Goal: Find contact information: Find contact information

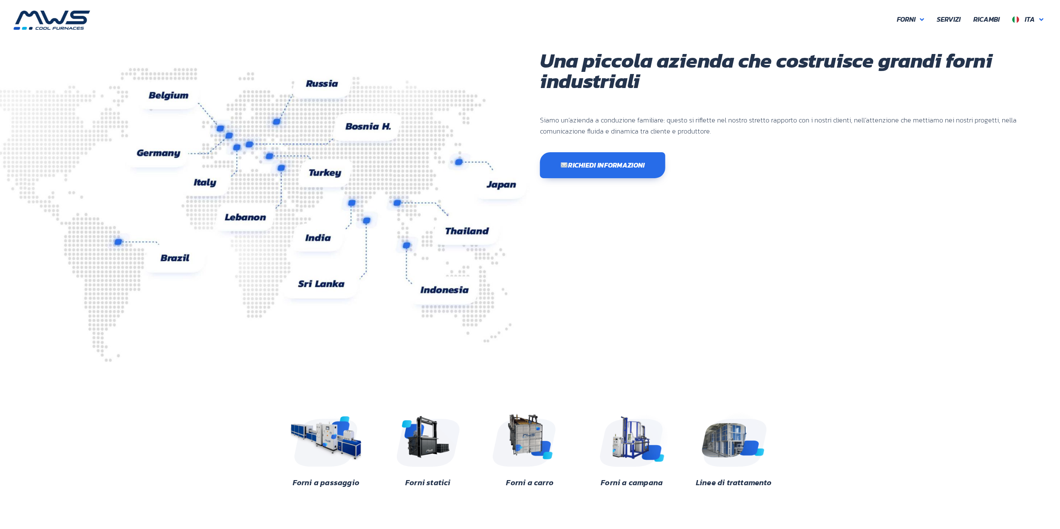
scroll to position [611, 0]
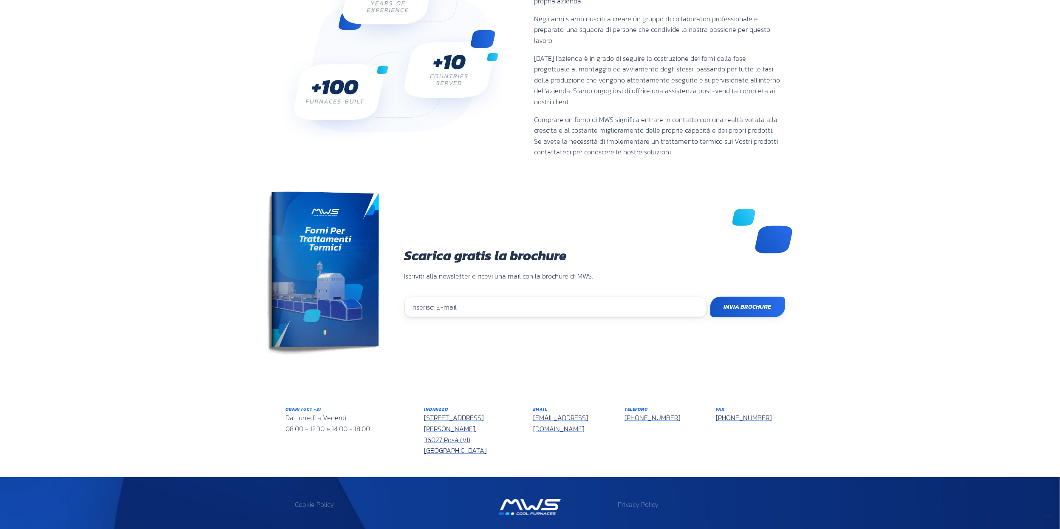
drag, startPoint x: 400, startPoint y: 510, endPoint x: 434, endPoint y: 509, distance: 34.0
copy p "02949400242"
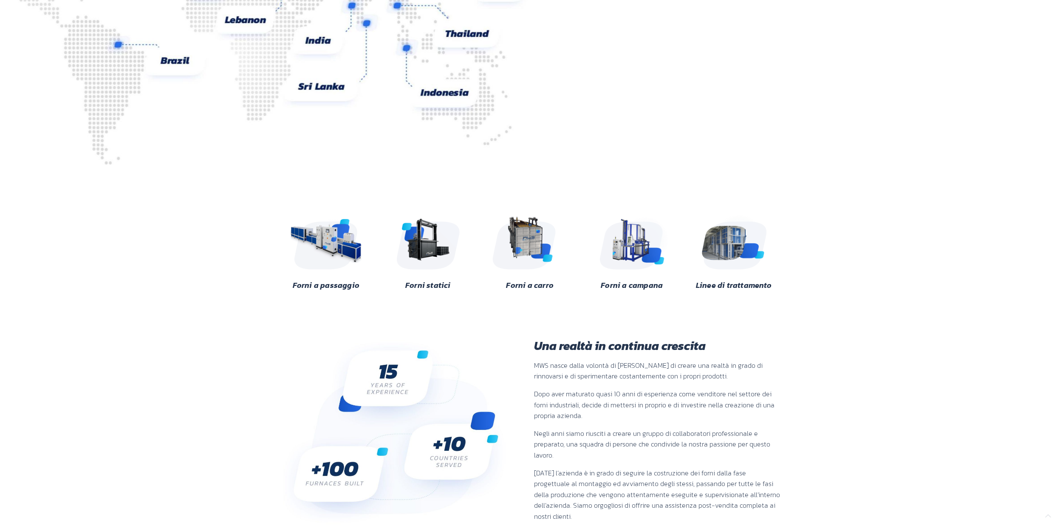
scroll to position [510, 0]
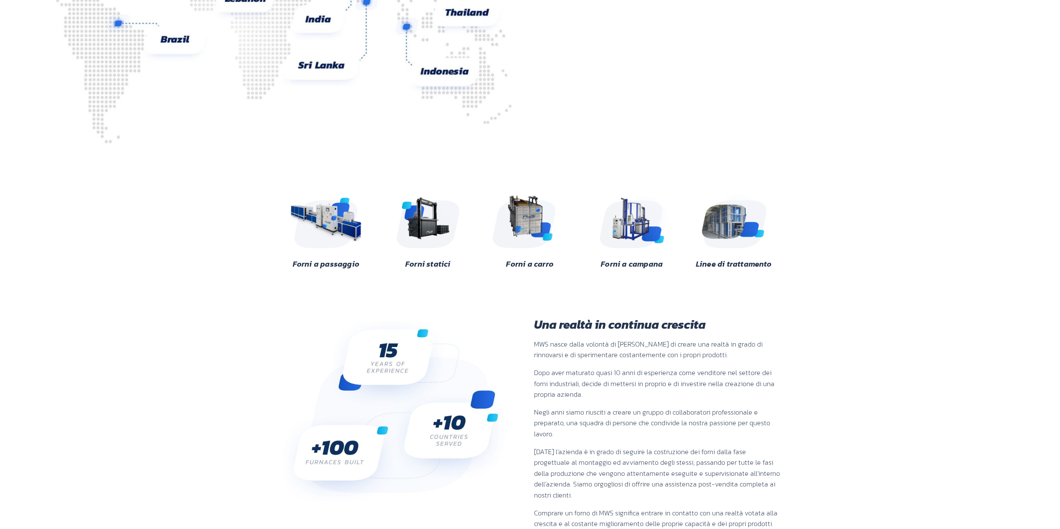
scroll to position [611, 0]
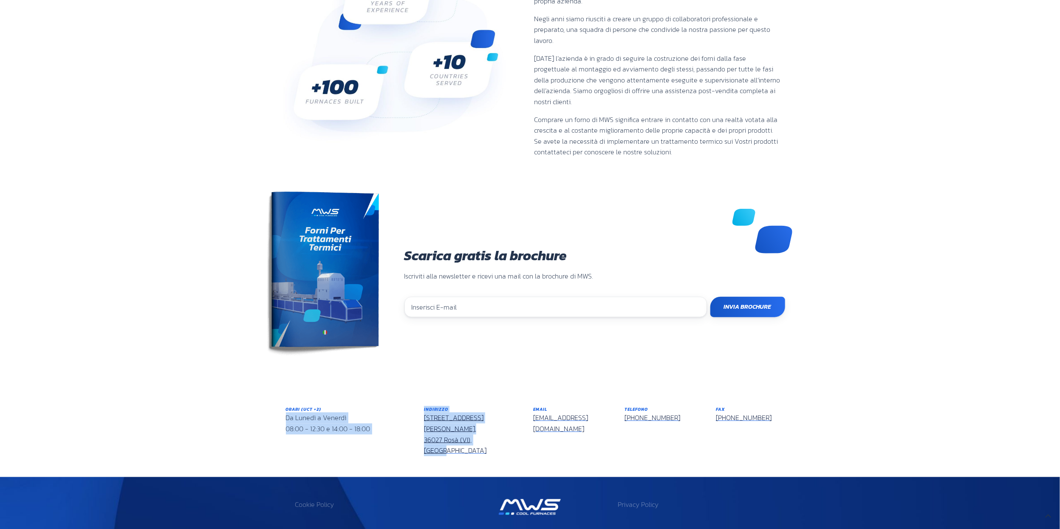
drag, startPoint x: 416, startPoint y: 396, endPoint x: 493, endPoint y: 410, distance: 78.1
click at [493, 410] on div "Orari (UCT +2) Da Lunedì a [DATE] 08:00 - 12:30 e 14:00 - 18:00 Indirizzo [STRE…" at bounding box center [530, 430] width 501 height 62
click at [504, 409] on div "Indirizzo [STREET_ADDRESS][PERSON_NAME]" at bounding box center [472, 431] width 96 height 50
click at [457, 481] on section "Cookie Policy Privacy Policy" at bounding box center [530, 506] width 501 height 51
drag, startPoint x: 491, startPoint y: 409, endPoint x: 436, endPoint y: 396, distance: 56.8
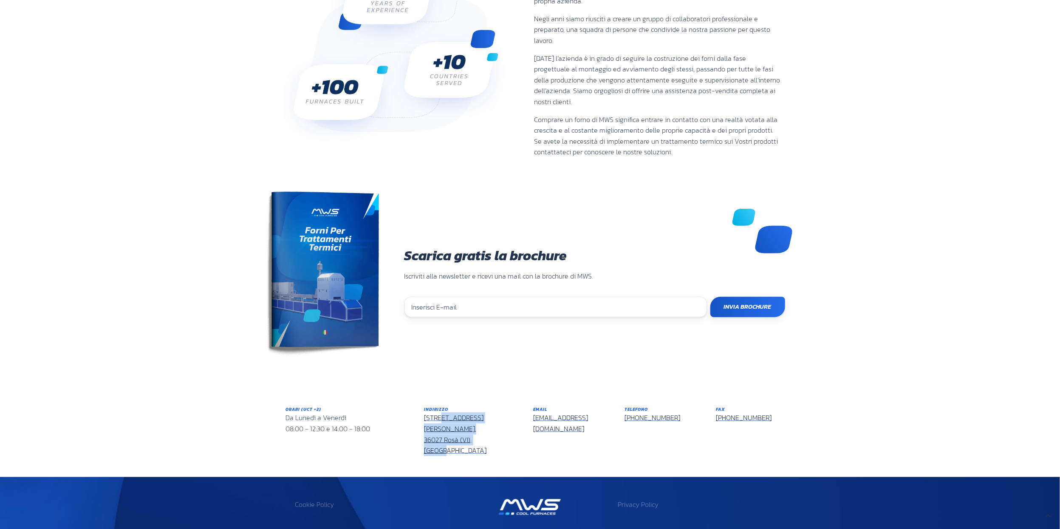
click at [424, 406] on div "Indirizzo [STREET_ADDRESS][PERSON_NAME]" at bounding box center [472, 431] width 96 height 50
copy link "[STREET_ADDRESS][PERSON_NAME]"
